Goal: Find specific page/section: Find specific page/section

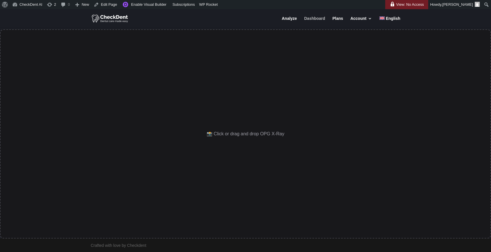
click at [318, 20] on link "Dashboard" at bounding box center [314, 21] width 21 height 11
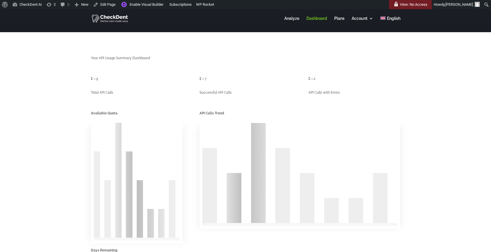
select select "**"
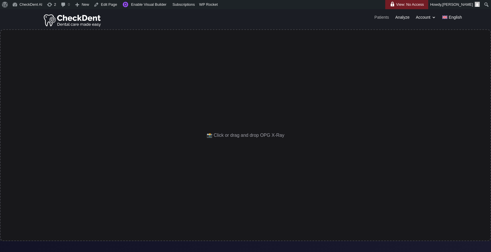
click at [383, 18] on link "Patients" at bounding box center [382, 18] width 15 height 6
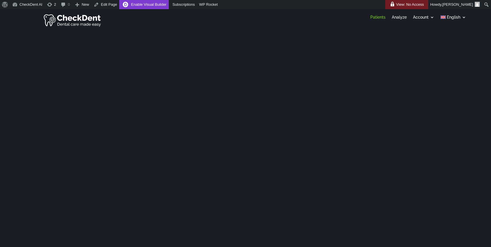
click at [159, 5] on link "Enable Visual Builder" at bounding box center [143, 4] width 49 height 9
